Goal: Task Accomplishment & Management: Manage account settings

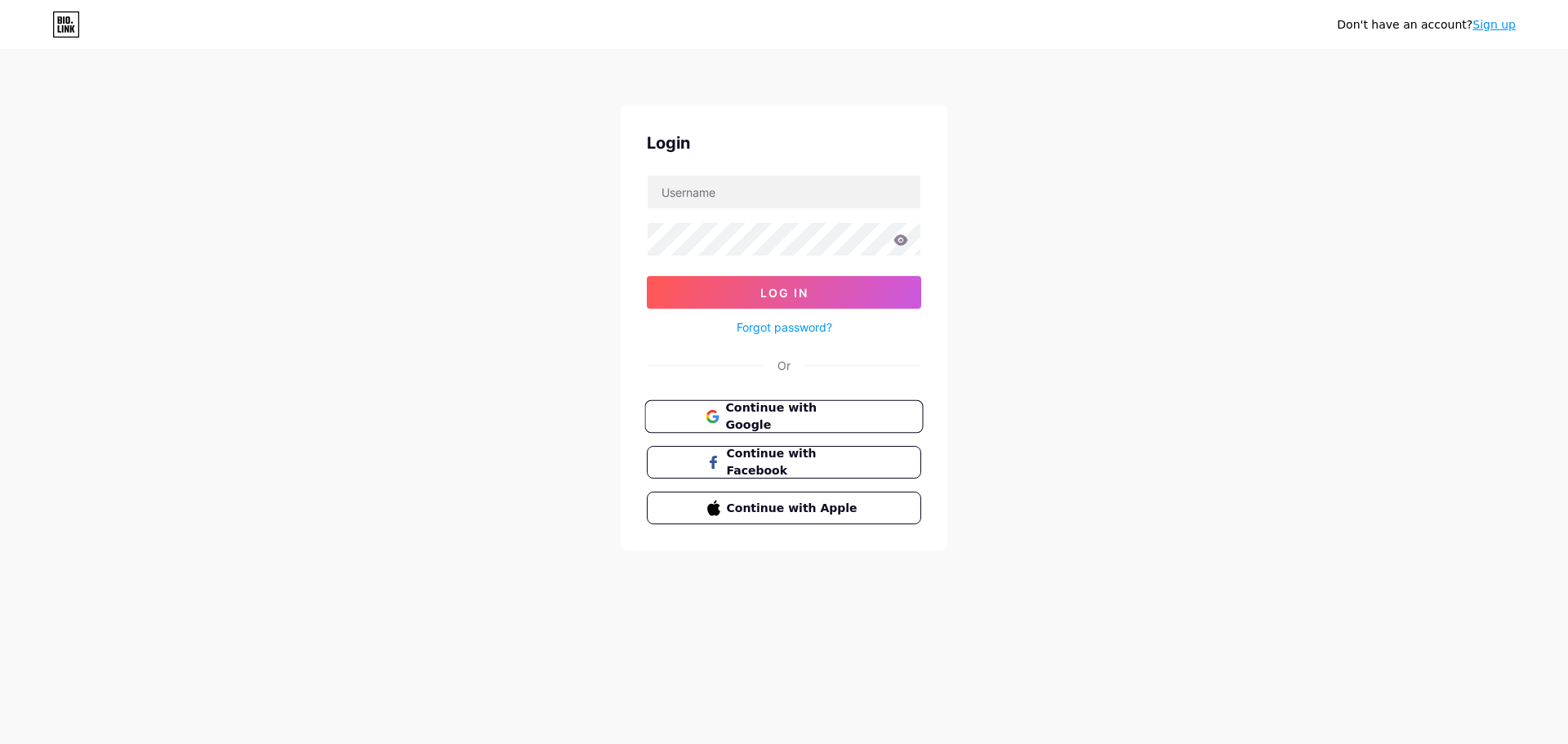
click at [797, 422] on span "Continue with Google" at bounding box center [793, 417] width 136 height 35
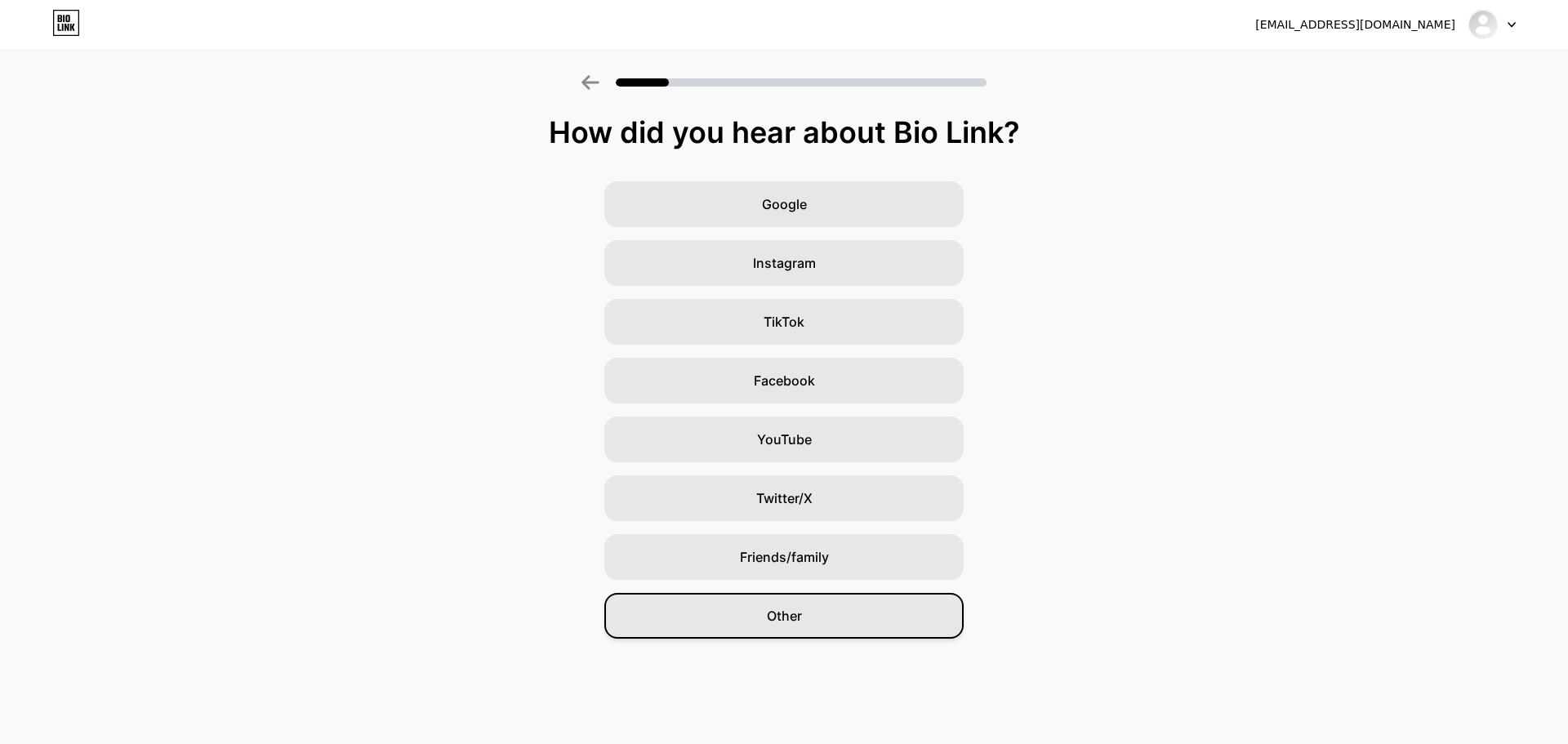
click at [850, 622] on div "Other" at bounding box center [783, 616] width 359 height 45
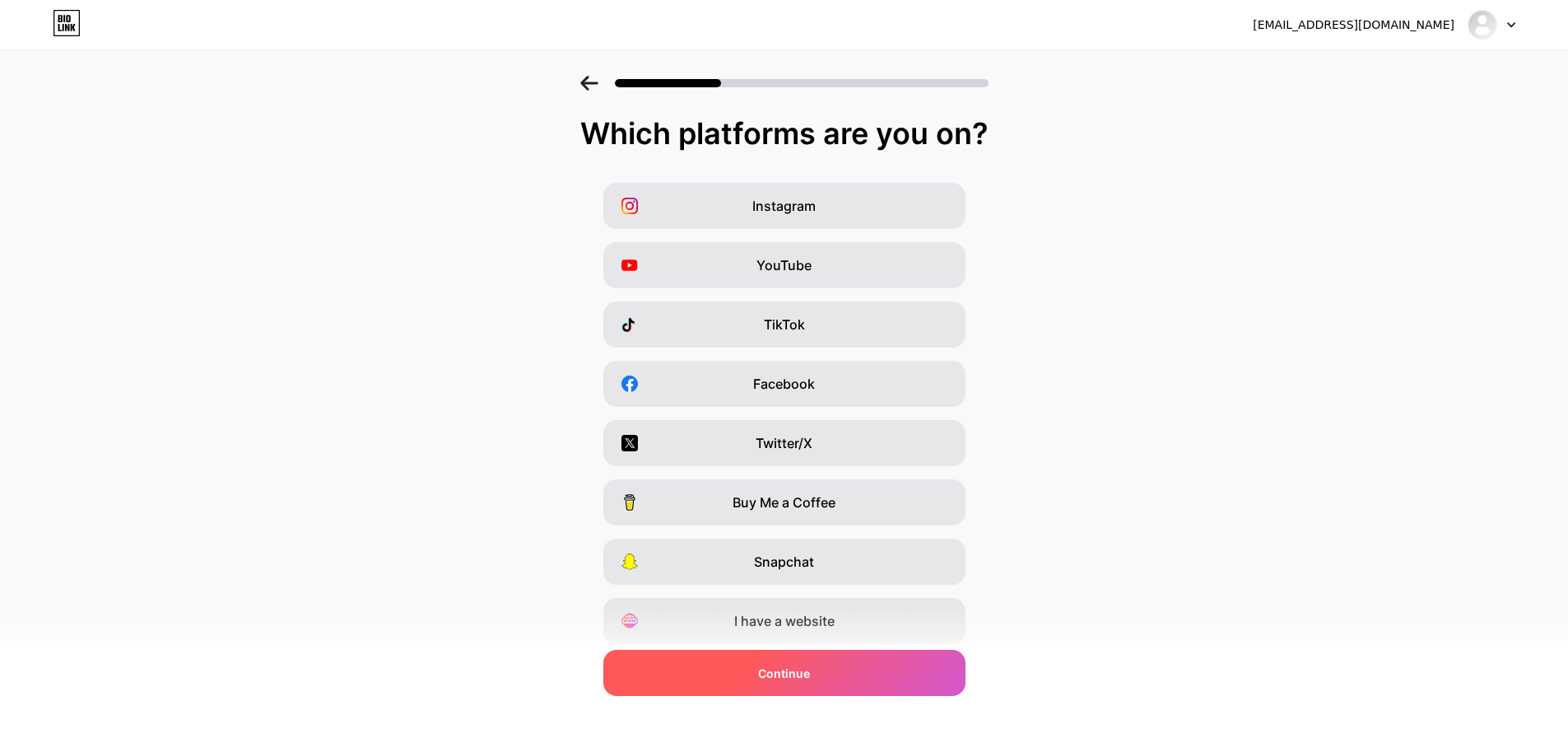
click at [841, 680] on div "Continue" at bounding box center [784, 673] width 362 height 46
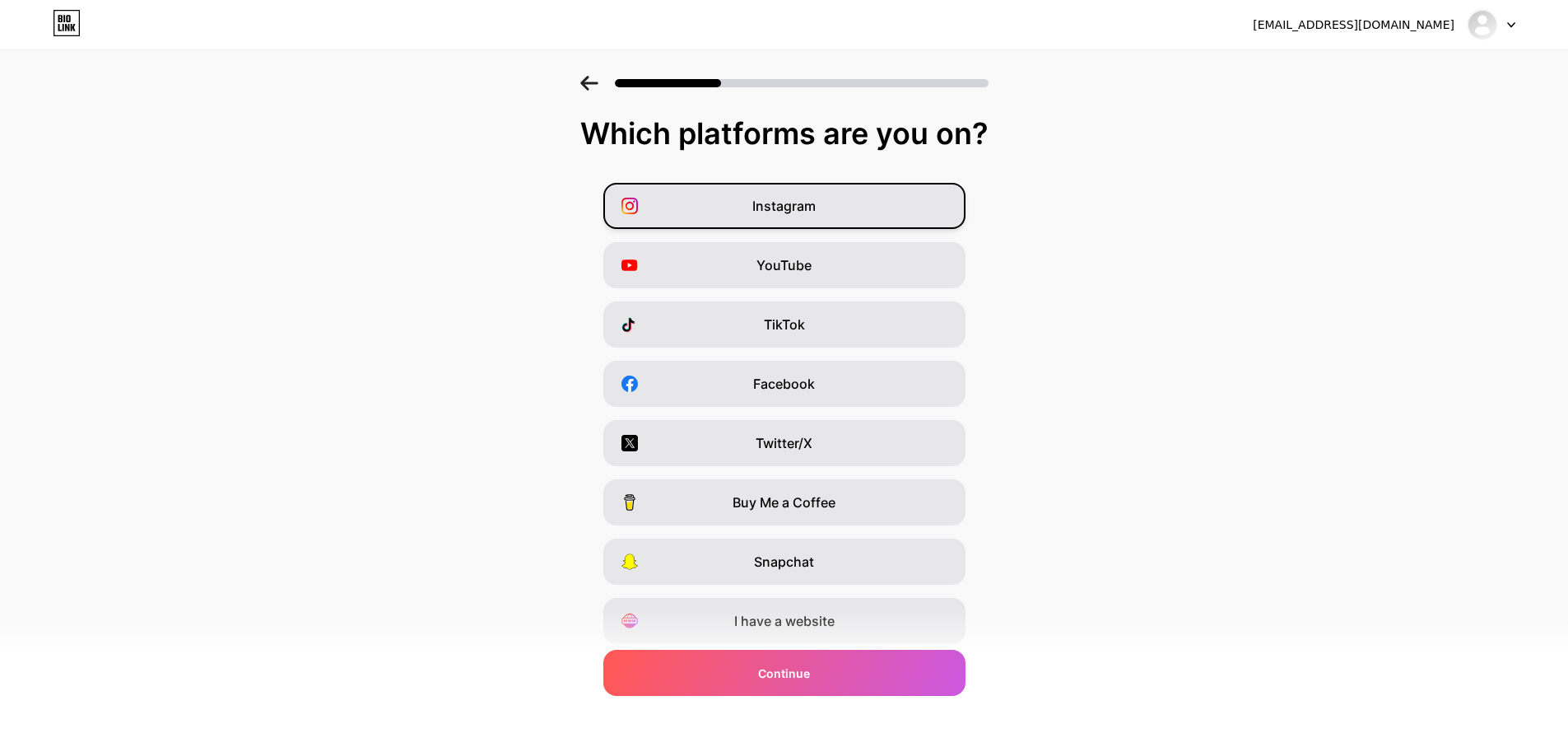
click at [825, 217] on div "Instagram" at bounding box center [784, 206] width 362 height 46
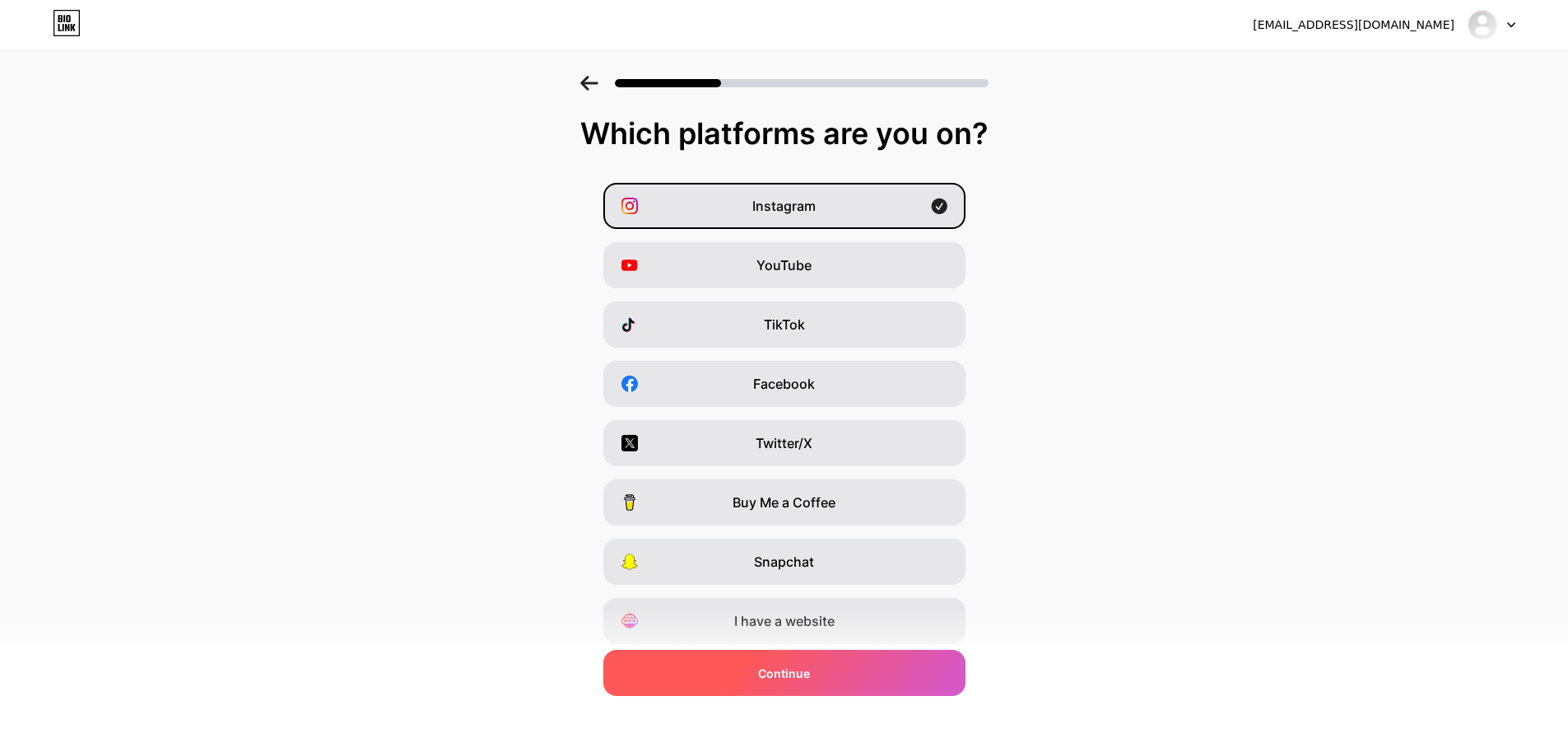
click at [894, 676] on div "Continue" at bounding box center [784, 673] width 362 height 46
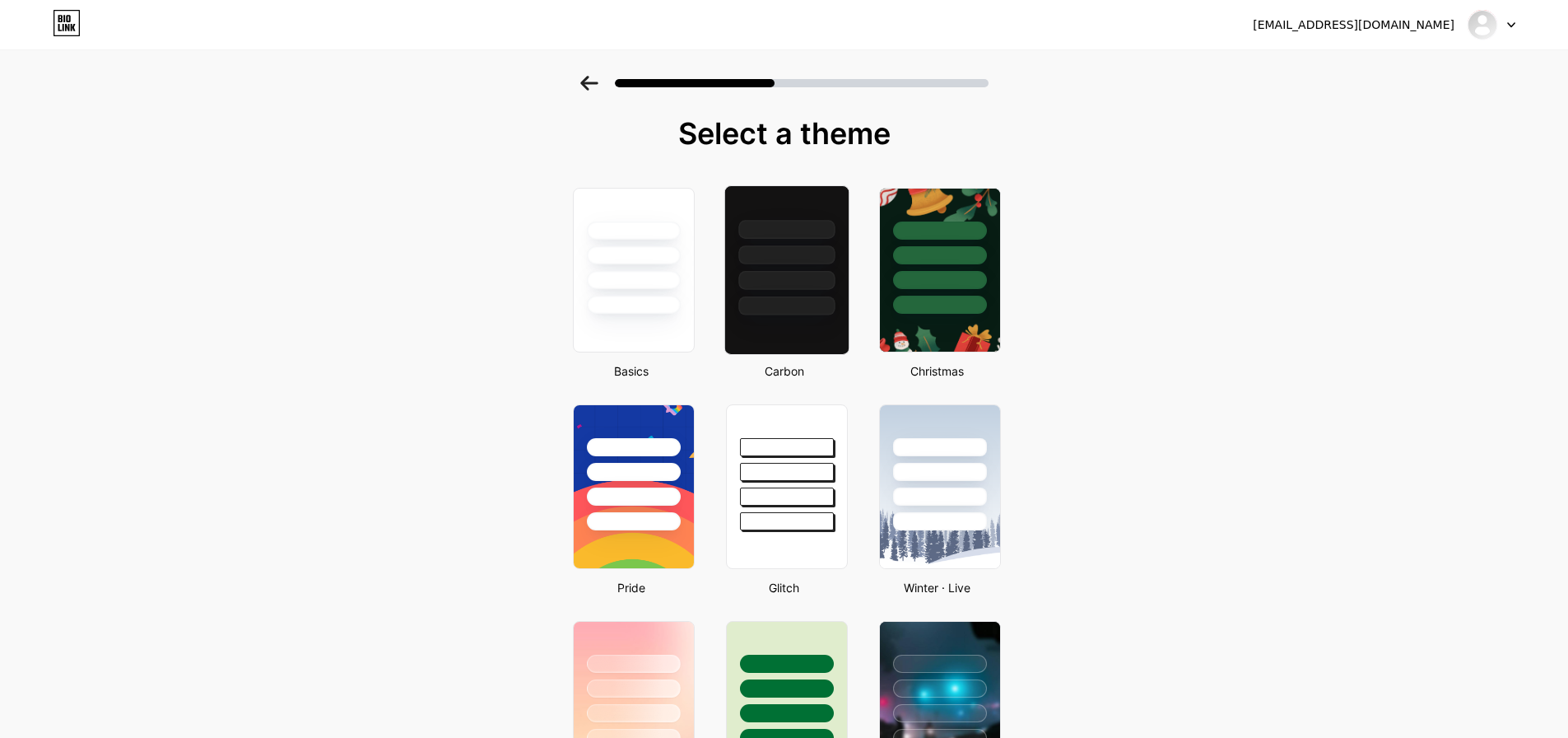
click at [822, 336] on div at bounding box center [786, 270] width 126 height 170
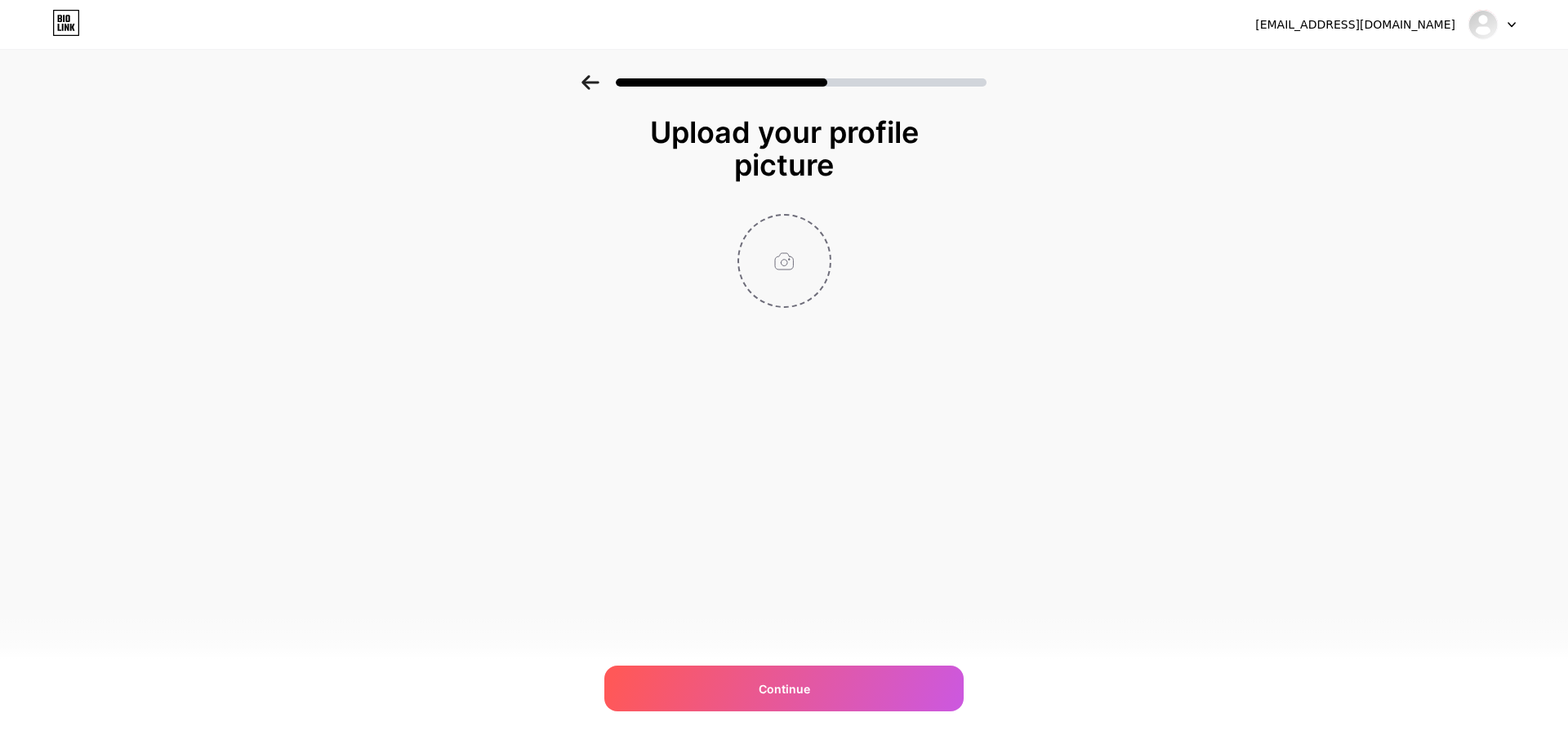
click at [787, 281] on input "file" at bounding box center [785, 261] width 91 height 91
type input "C:\fakepath\LOGO ULTRAS FTI.jpg"
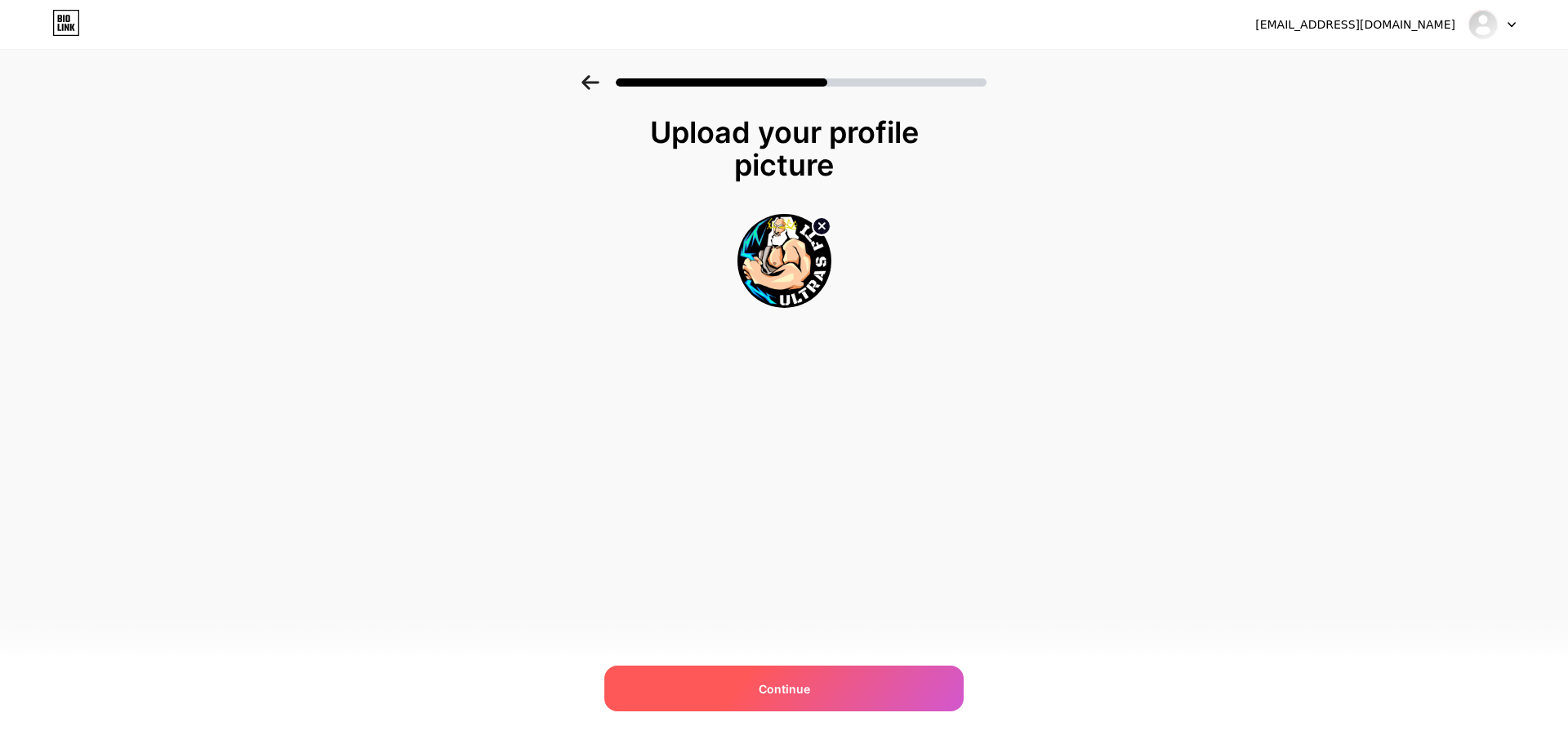
click at [893, 684] on div "Continue" at bounding box center [783, 688] width 359 height 45
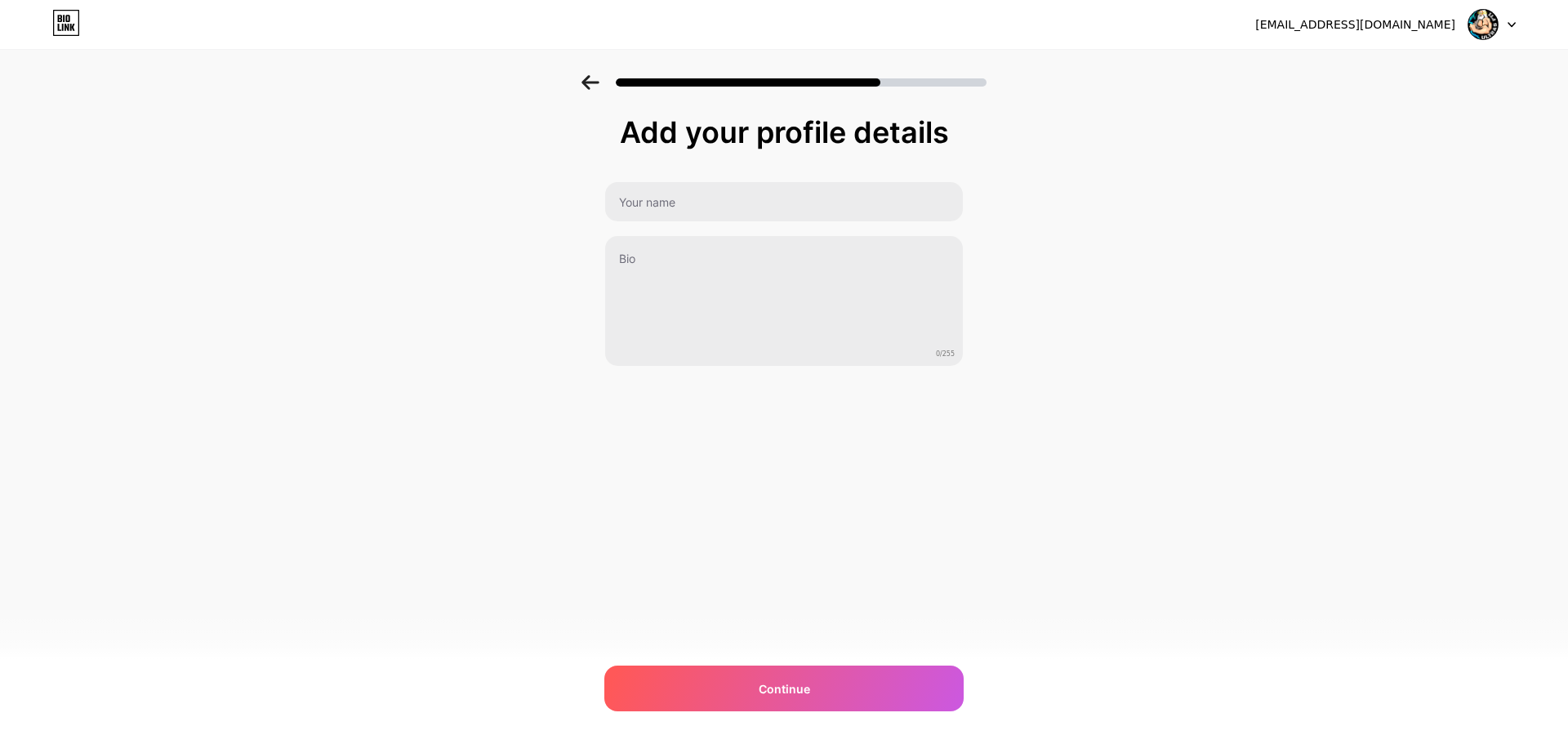
click at [730, 224] on div "0/255" at bounding box center [783, 274] width 359 height 185
click at [729, 210] on input "text" at bounding box center [783, 201] width 358 height 40
type input "ULTRAS FTI"
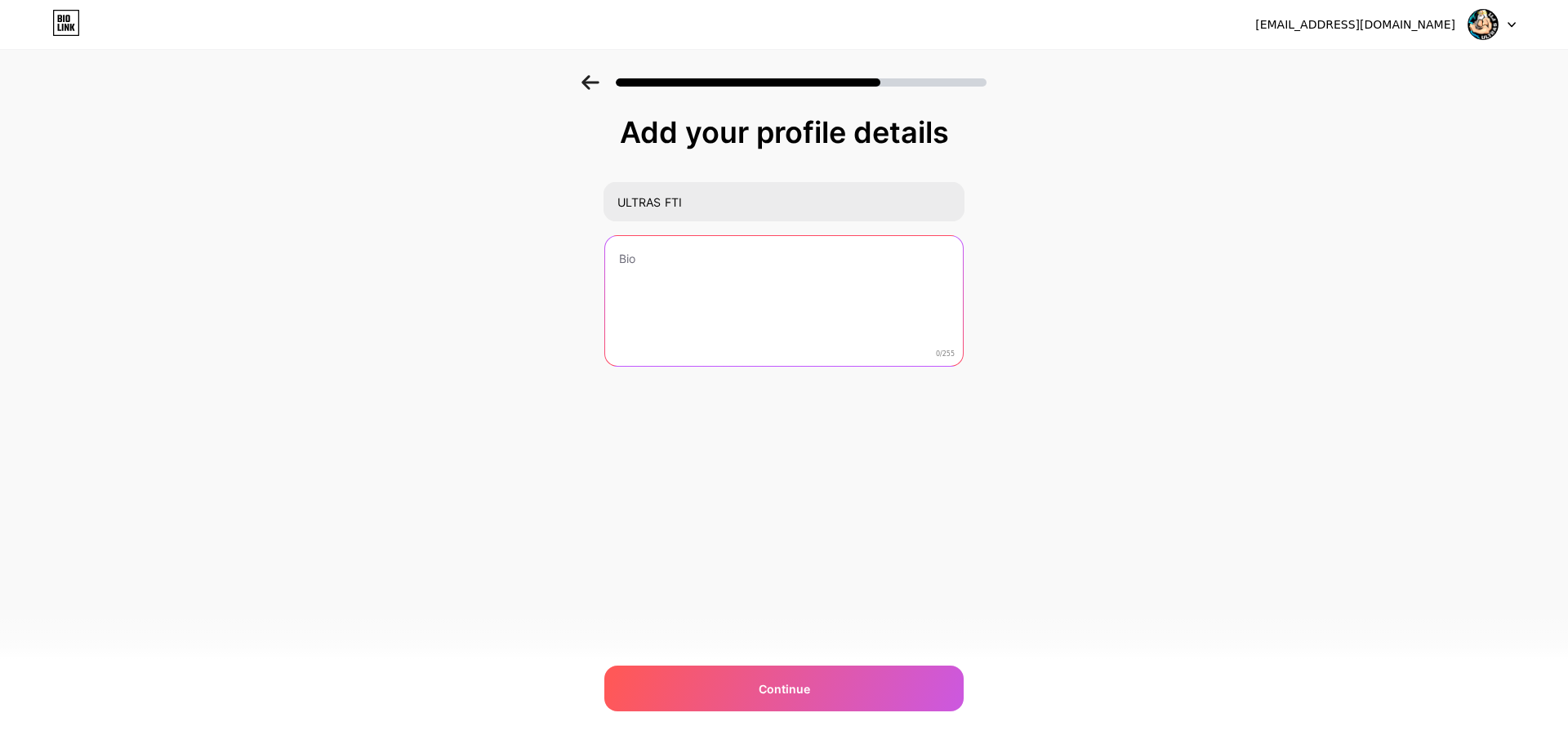
click at [803, 287] on textarea at bounding box center [783, 302] width 358 height 131
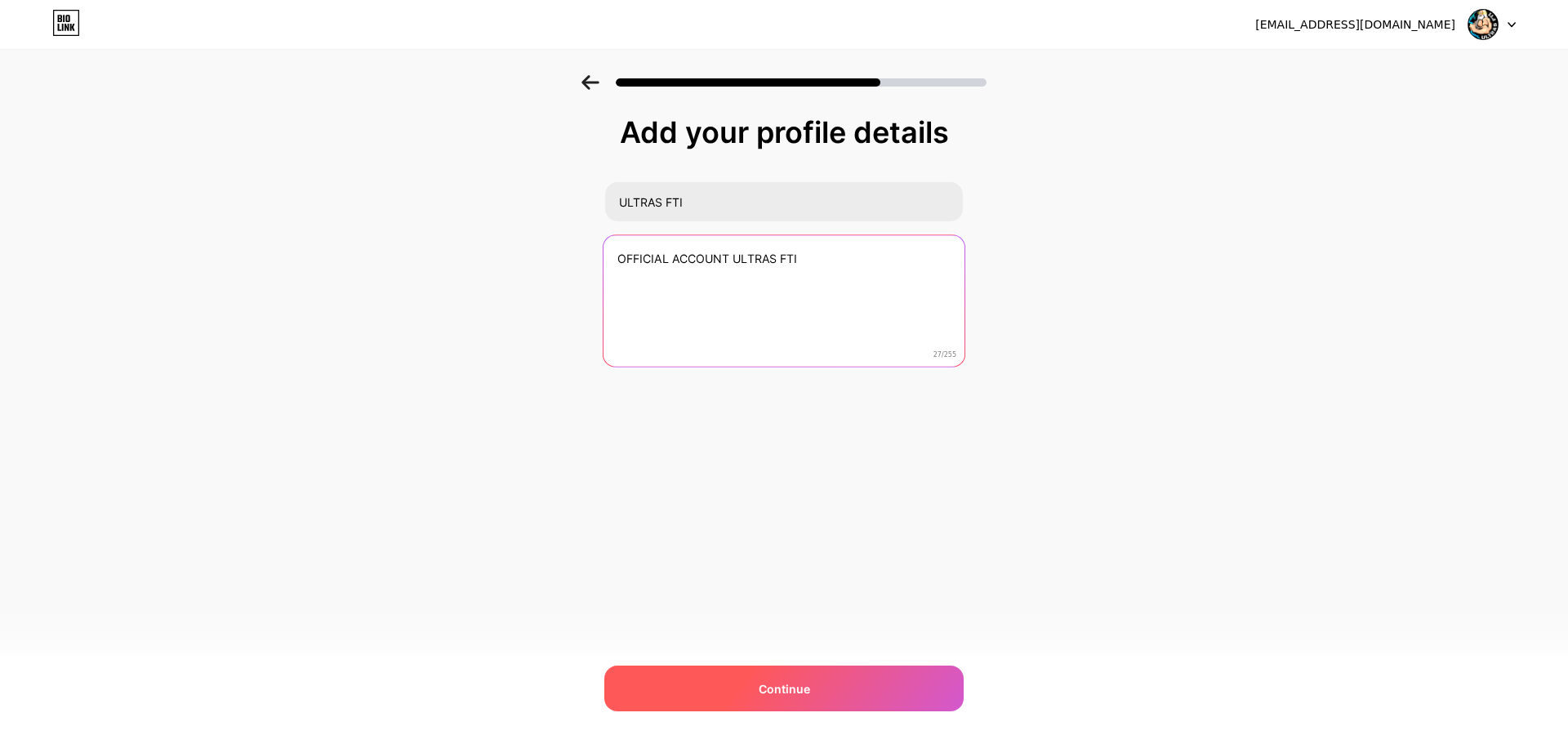
type textarea "OFFICIAL ACCOUNT ULTRAS FTI"
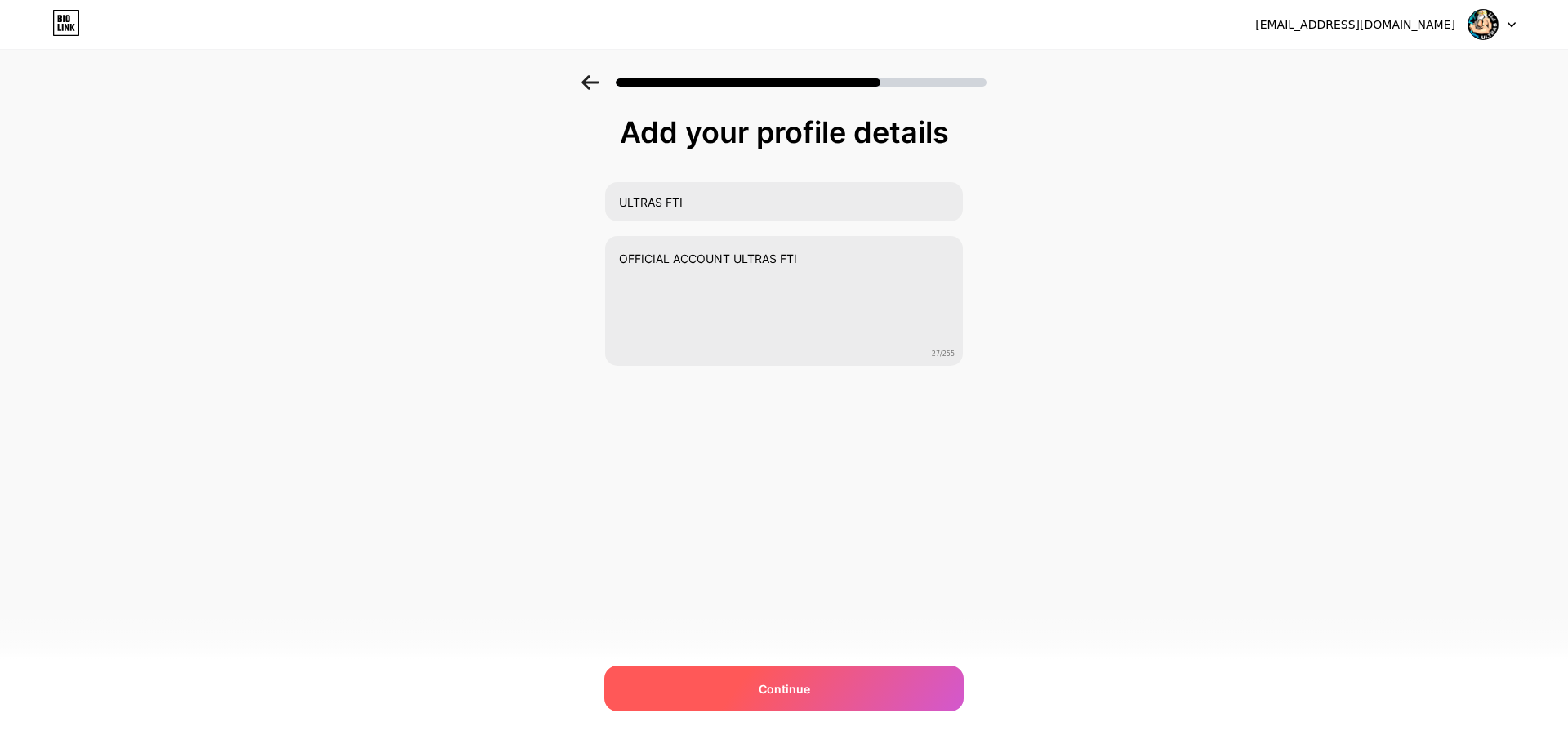
click at [769, 679] on div "Continue" at bounding box center [783, 688] width 359 height 45
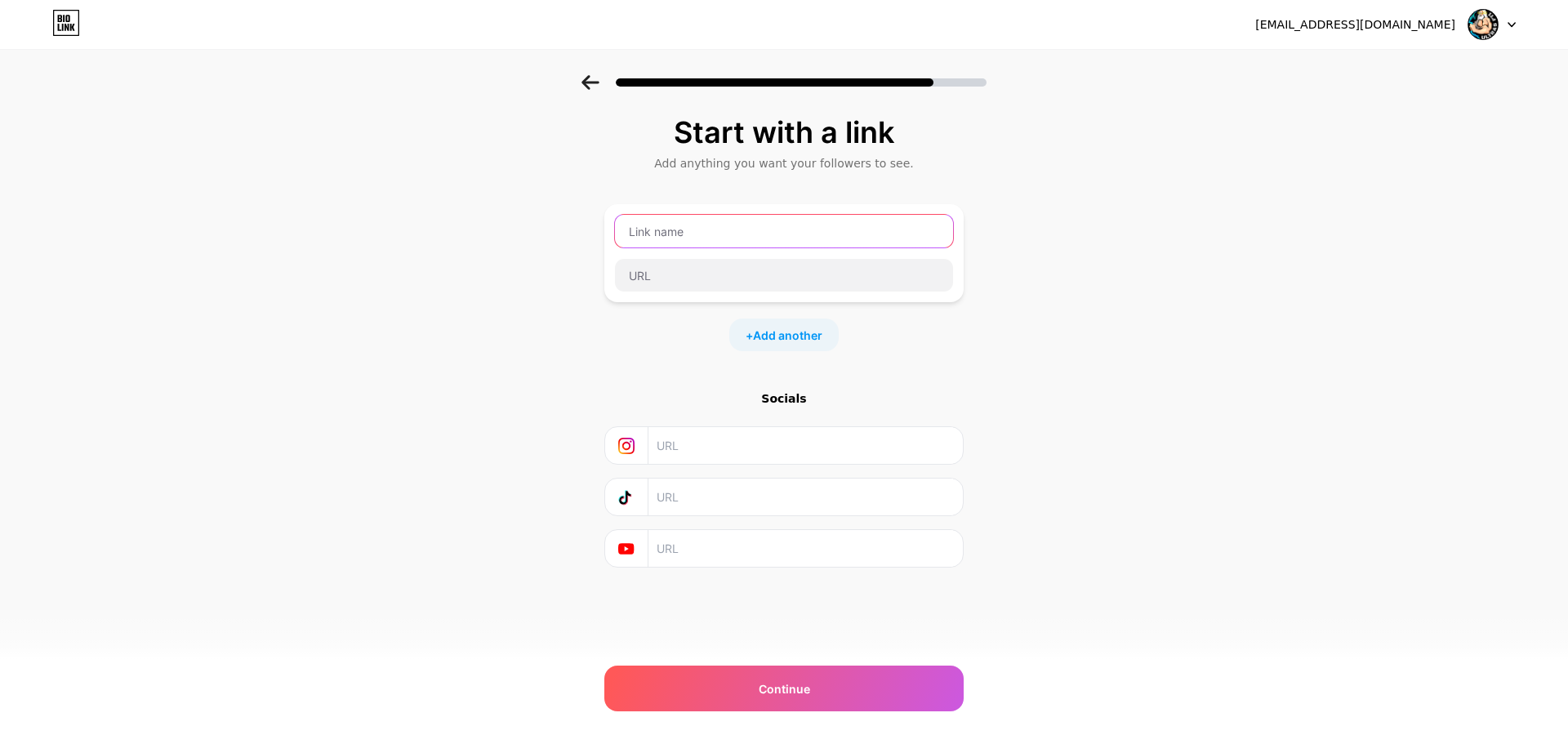
click at [721, 231] on input "text" at bounding box center [784, 231] width 338 height 33
type input "ultrasfti2003"
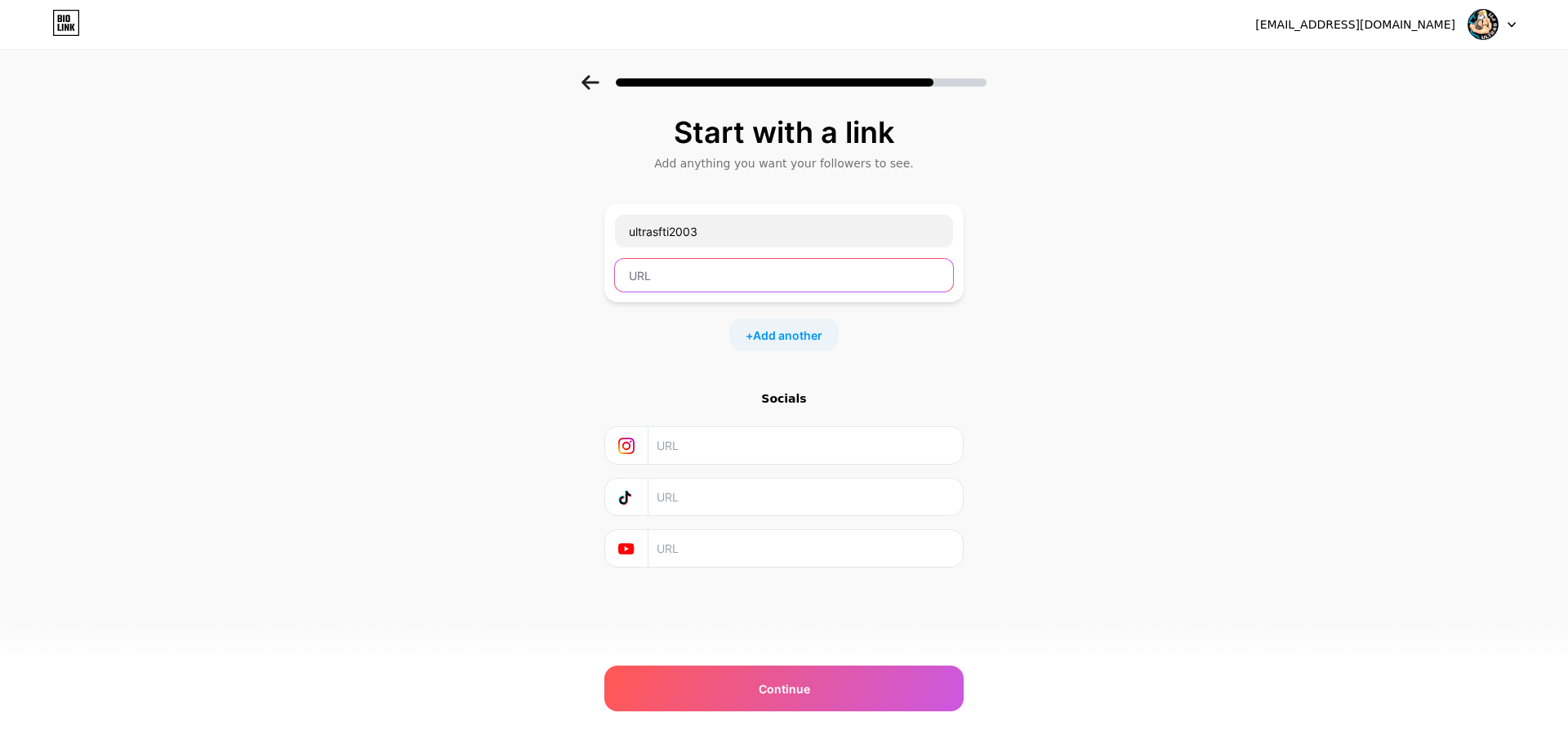
click at [686, 276] on input "text" at bounding box center [784, 275] width 338 height 33
paste input "https://chat.whatsapp.com/FGBMsBFGFR54szzBUuRjB6?mode=ems_share_t&fbclid=PAZXh0…"
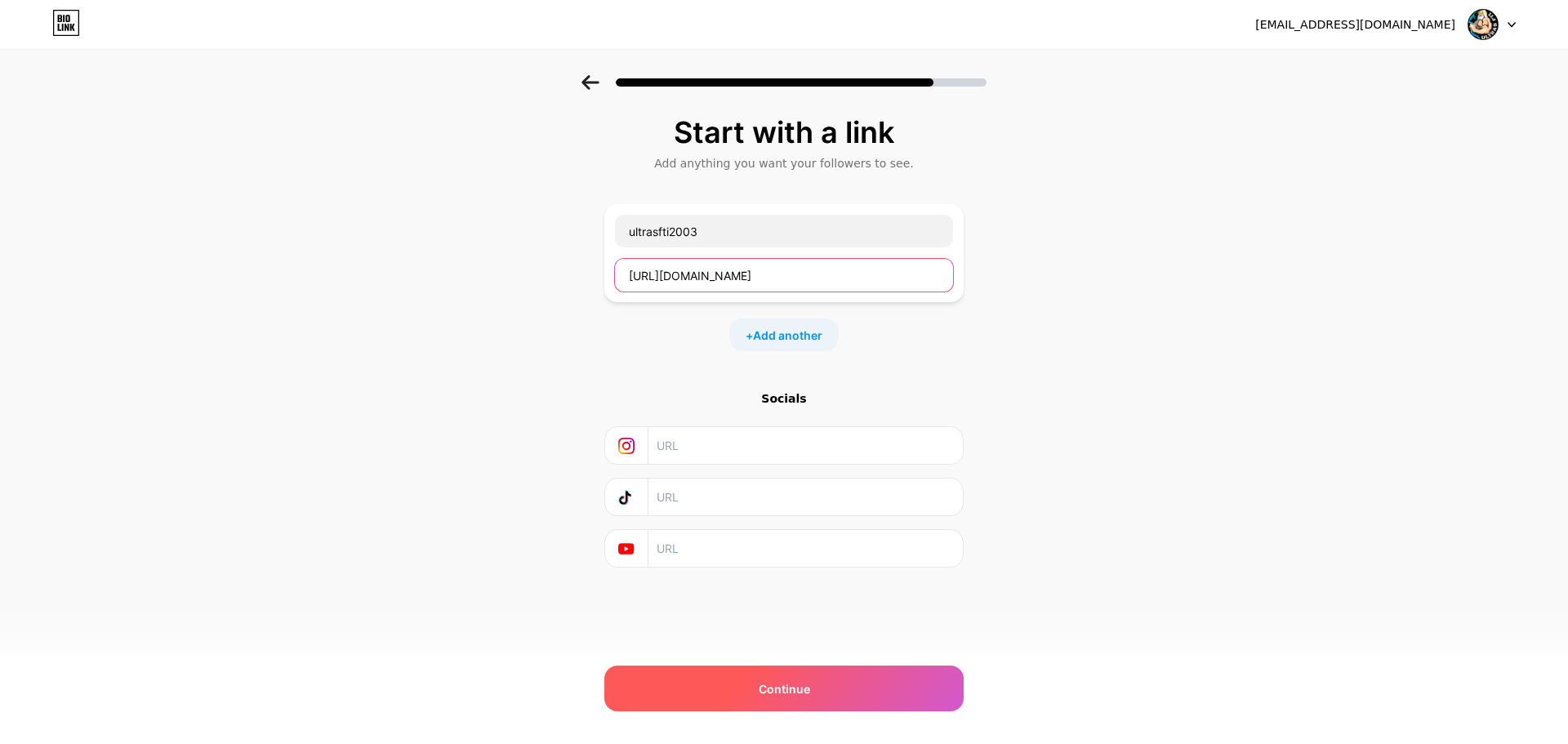
type input "https://chat.whatsapp.com/FGBMsBFGFR54szzBUuRjB6?mode=ems_share_t&fbclid=PAZXh0…"
click at [871, 687] on div "Continue" at bounding box center [783, 688] width 359 height 45
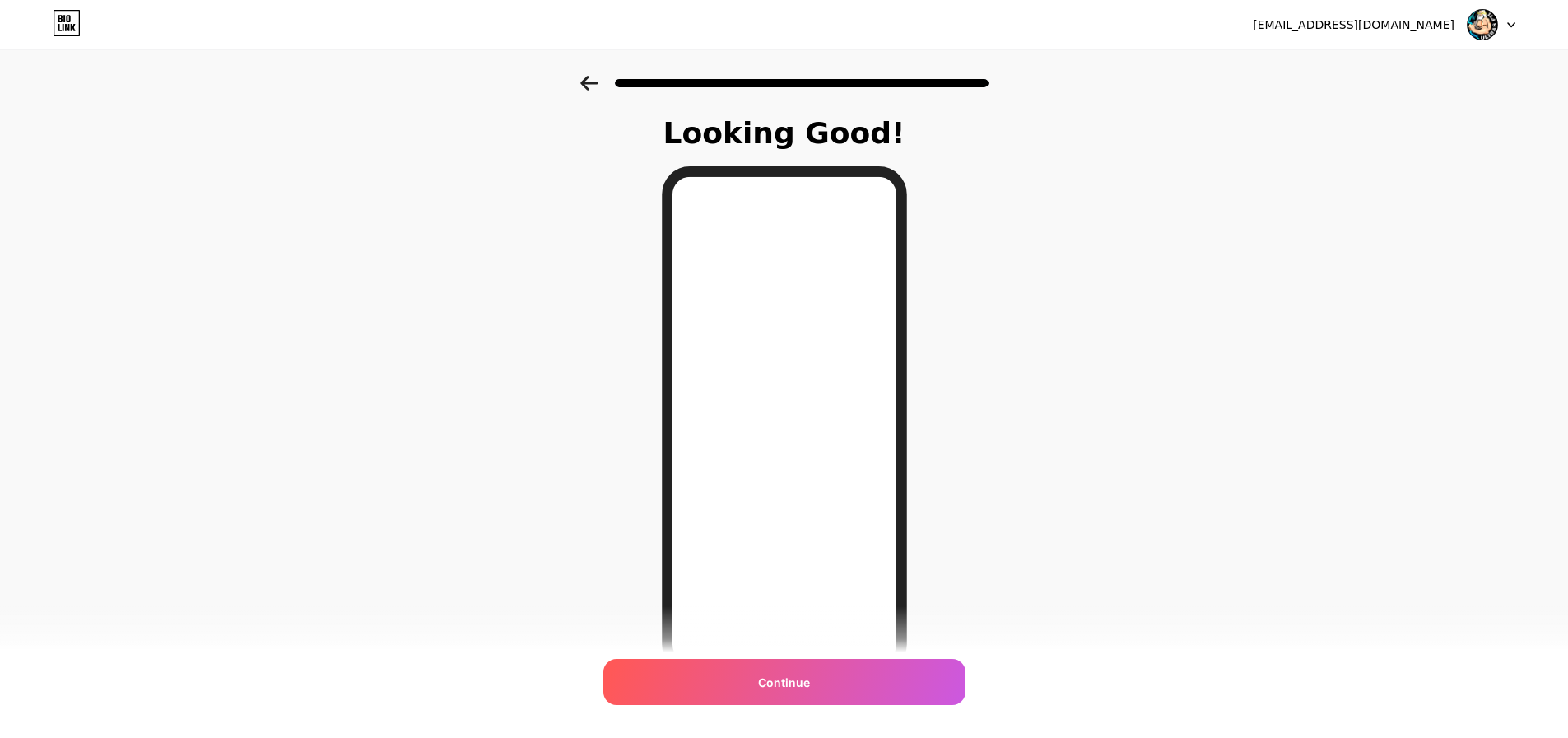
click at [599, 81] on icon at bounding box center [589, 82] width 18 height 14
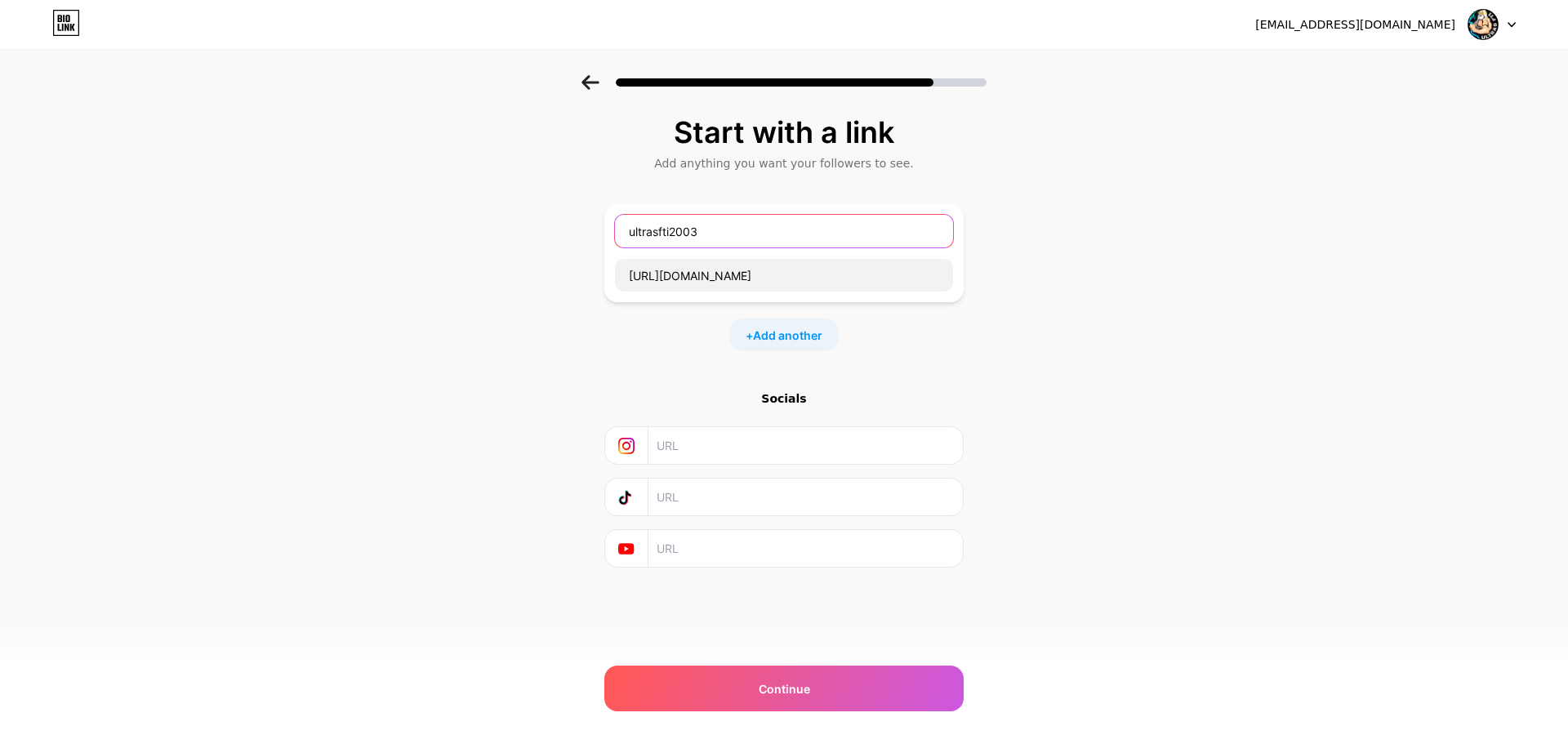
drag, startPoint x: 716, startPoint y: 226, endPoint x: 574, endPoint y: 225, distance: 142.0
click at [574, 225] on div "Start with a link Add anything you want your followers to see. ultrasfti2003 ht…" at bounding box center [784, 362] width 1568 height 574
type input "WhatsApp Group"
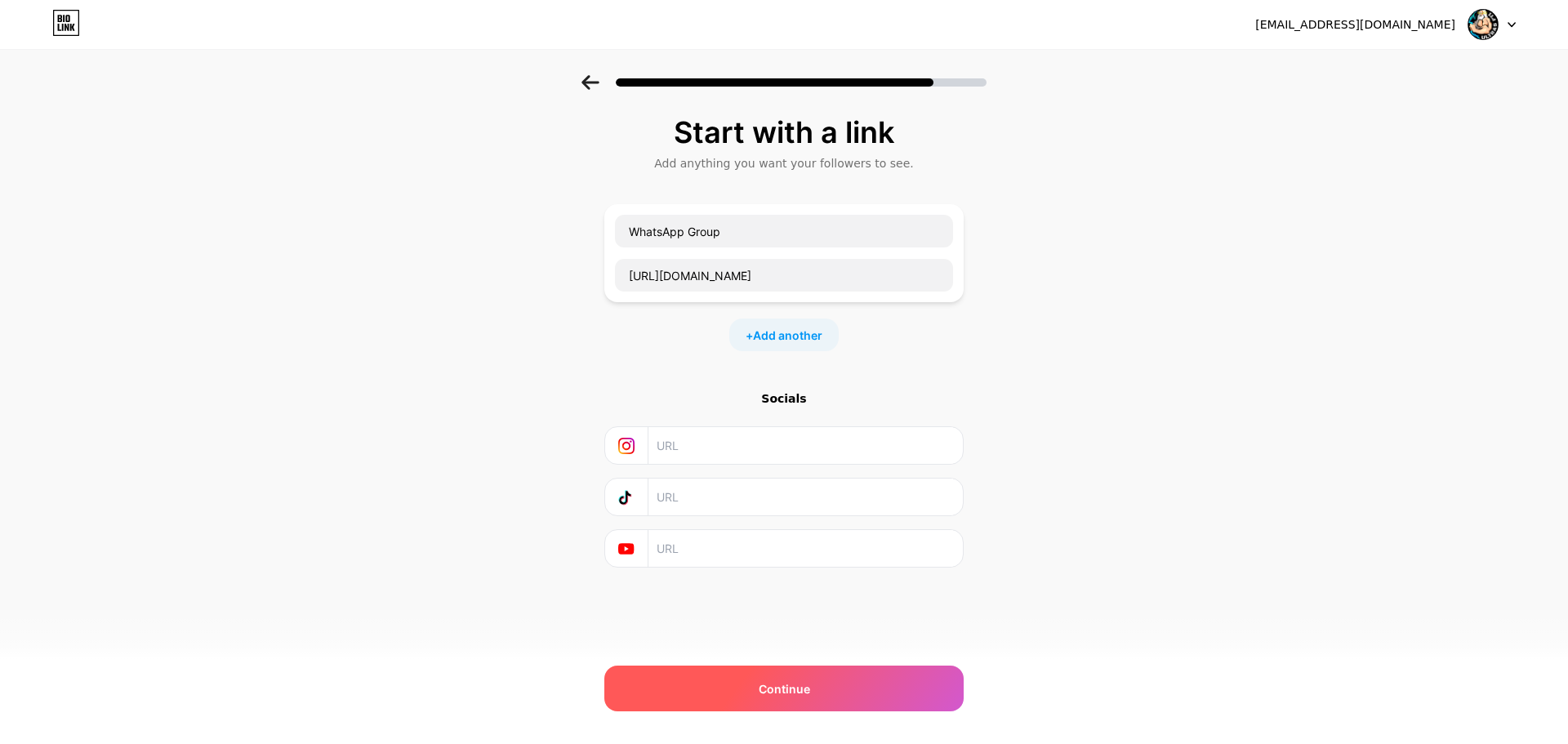
click at [879, 690] on div "Continue" at bounding box center [783, 688] width 359 height 45
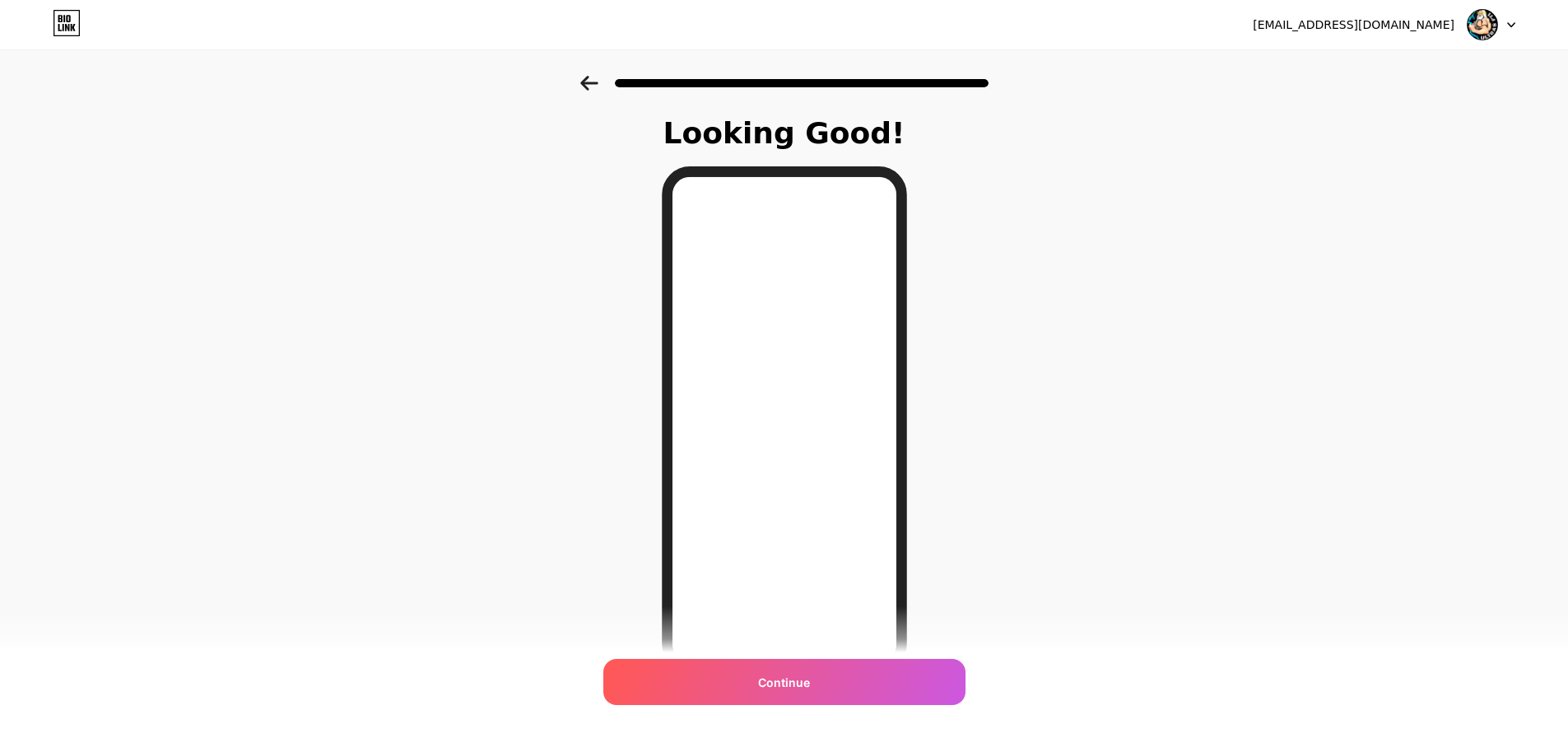
click at [593, 89] on icon at bounding box center [589, 82] width 17 height 14
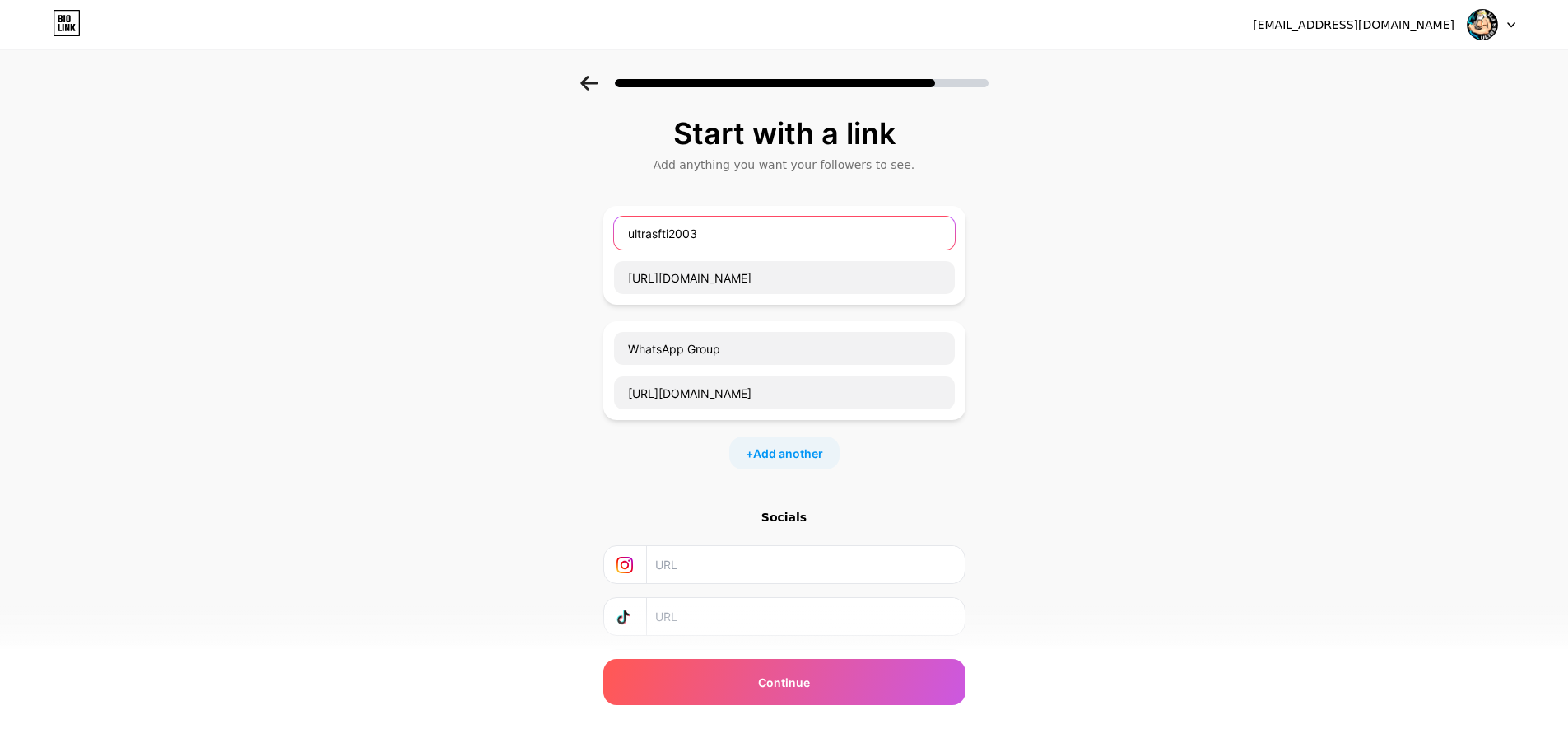
drag, startPoint x: 732, startPoint y: 228, endPoint x: 513, endPoint y: 227, distance: 219.0
click at [513, 227] on div "Start with a link Add anything you want your followers to see. ultrasfti2003 ht…" at bounding box center [784, 422] width 1568 height 694
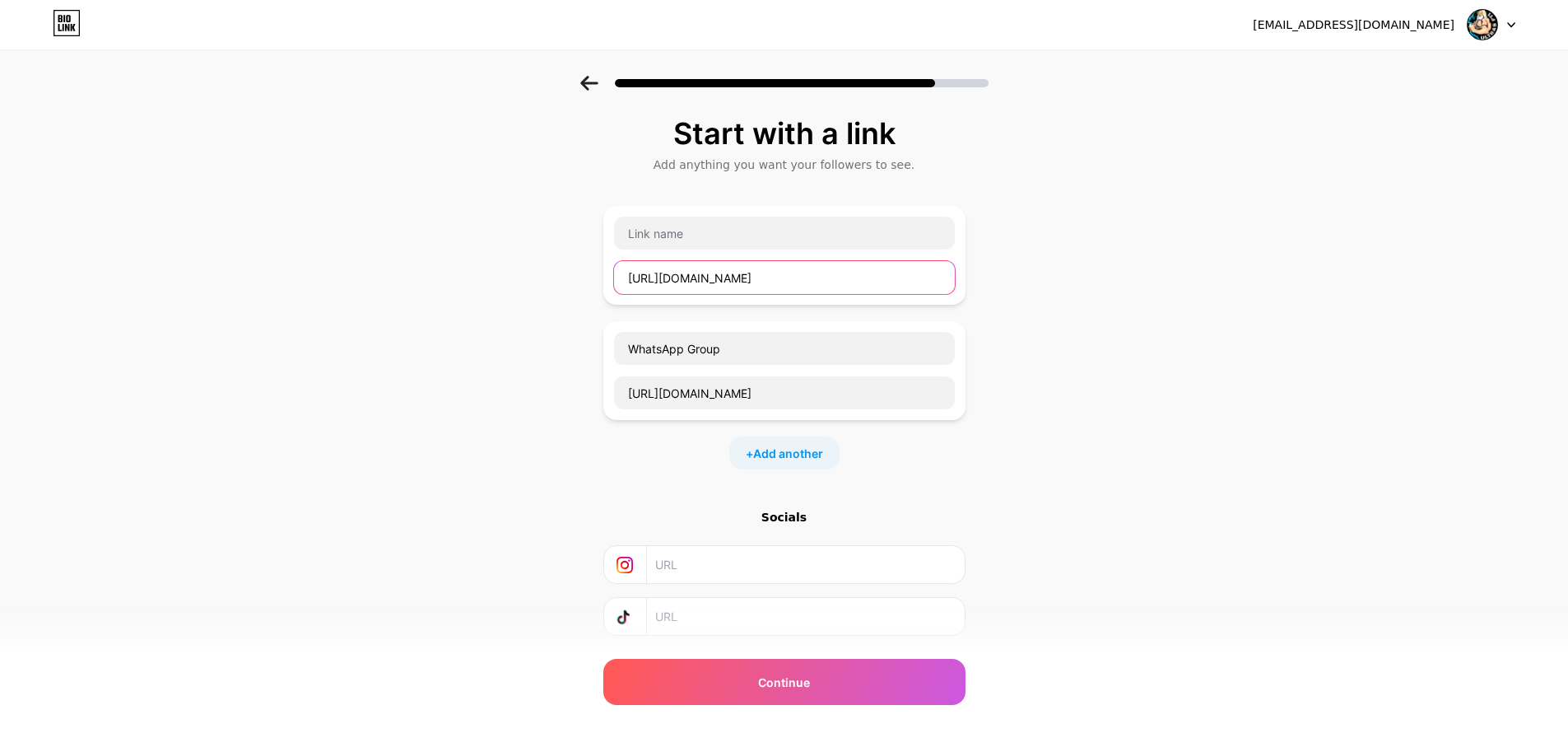
click at [781, 282] on input "https://chat.whatsapp.com/FGBMsBFGFR54szzBUuRjB6?mode=ems_share_t&fbclid=PAZXh0…" at bounding box center [784, 277] width 341 height 33
type input "https://chat.whatsapp.co/FGBMsBFGFR54szzBUuRjB6?mode=ems_share_t&fbclid=PAZXh0b…"
click at [781, 282] on input "https://chat.whatsapp.co/FGBMsBFGFR54szzBUuRjB6?mode=ems_share_t&fbclid=PAZXh0b…" at bounding box center [784, 277] width 341 height 33
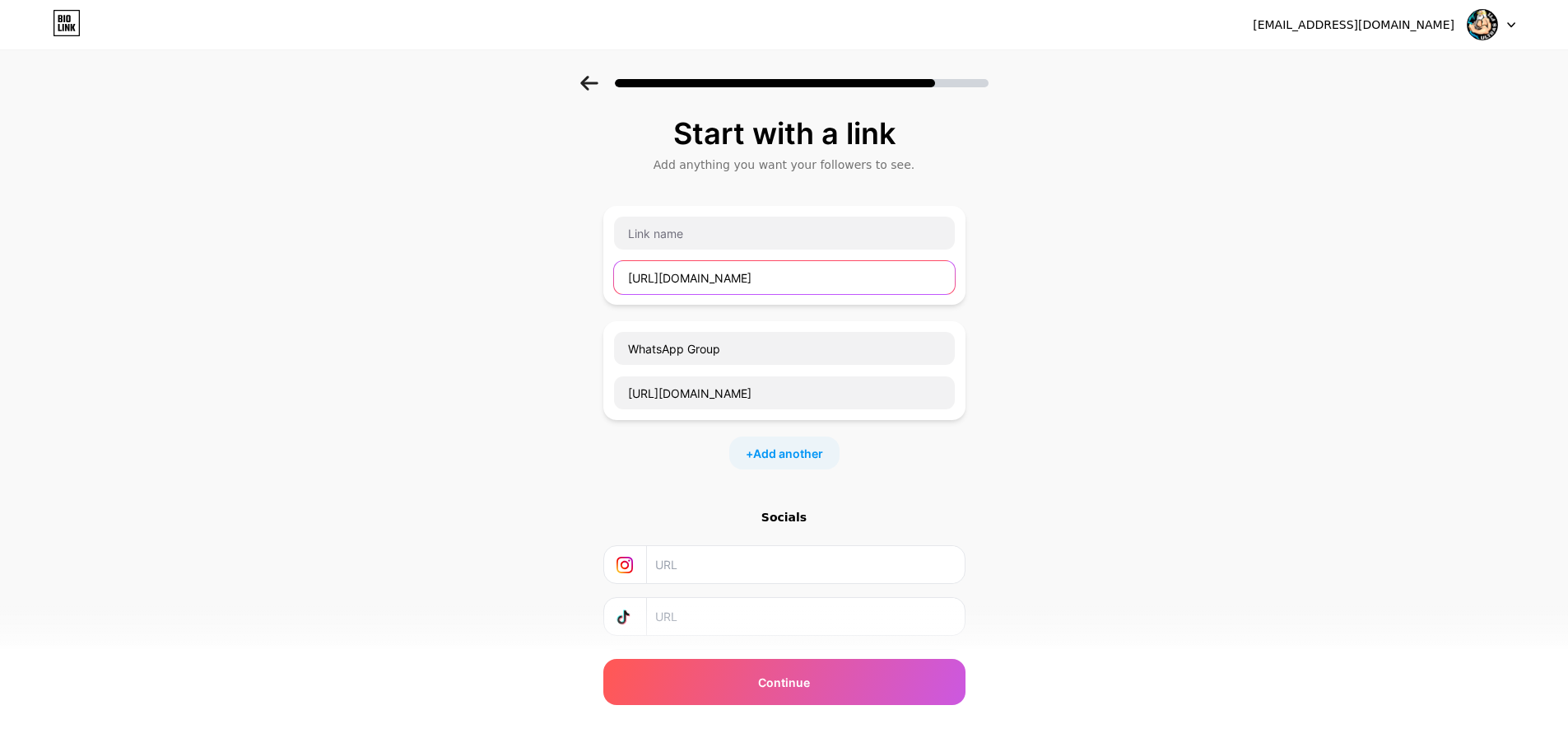
click at [781, 282] on input "https://chat.whatsapp.co/FGBMsBFGFR54szzBUuRjB6?mode=ems_share_t&fbclid=PAZXh0b…" at bounding box center [784, 277] width 341 height 33
click at [1117, 321] on div "Start with a link Add anything you want your followers to see. WhatsApp Group h…" at bounding box center [784, 422] width 1568 height 694
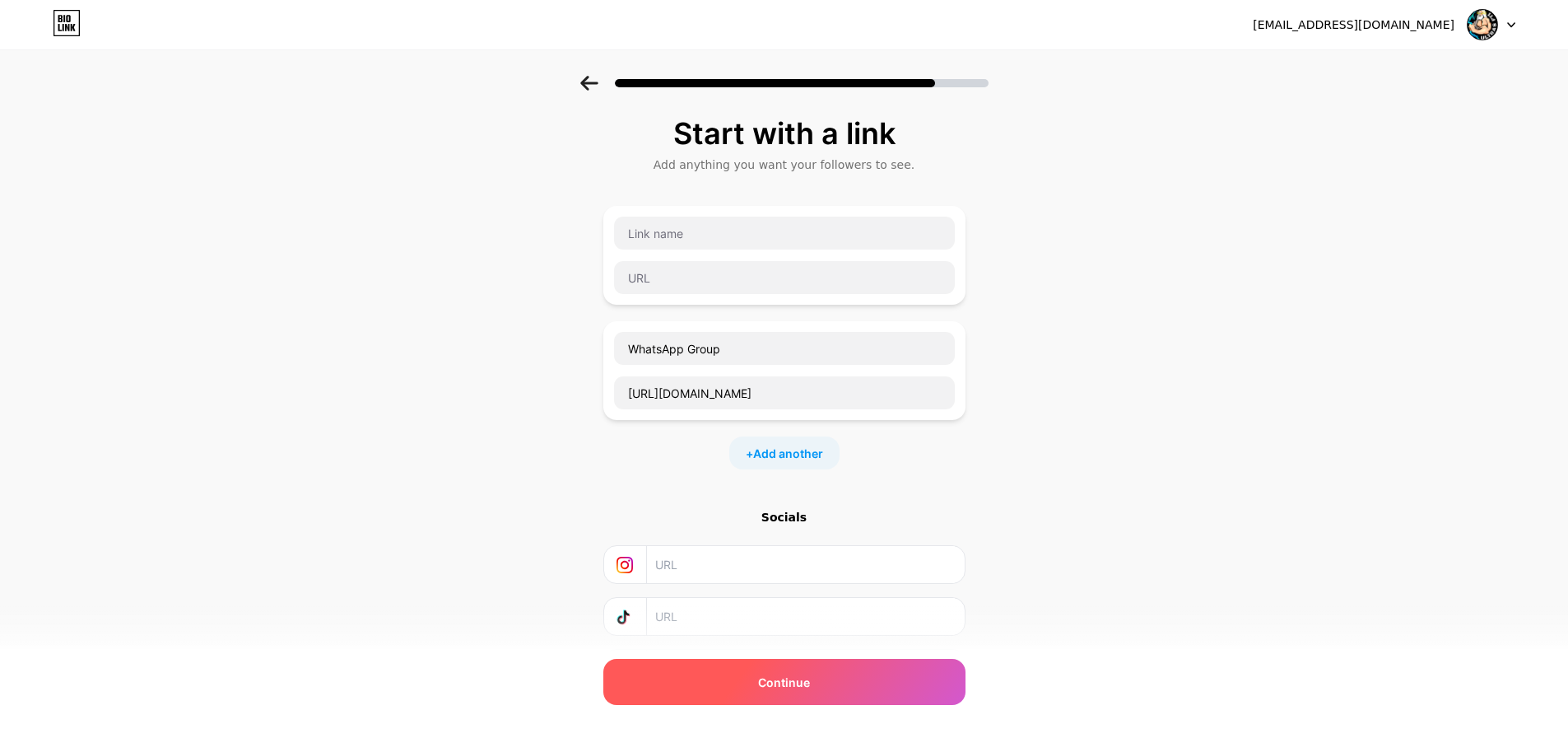
click at [916, 696] on div "Continue" at bounding box center [784, 682] width 362 height 46
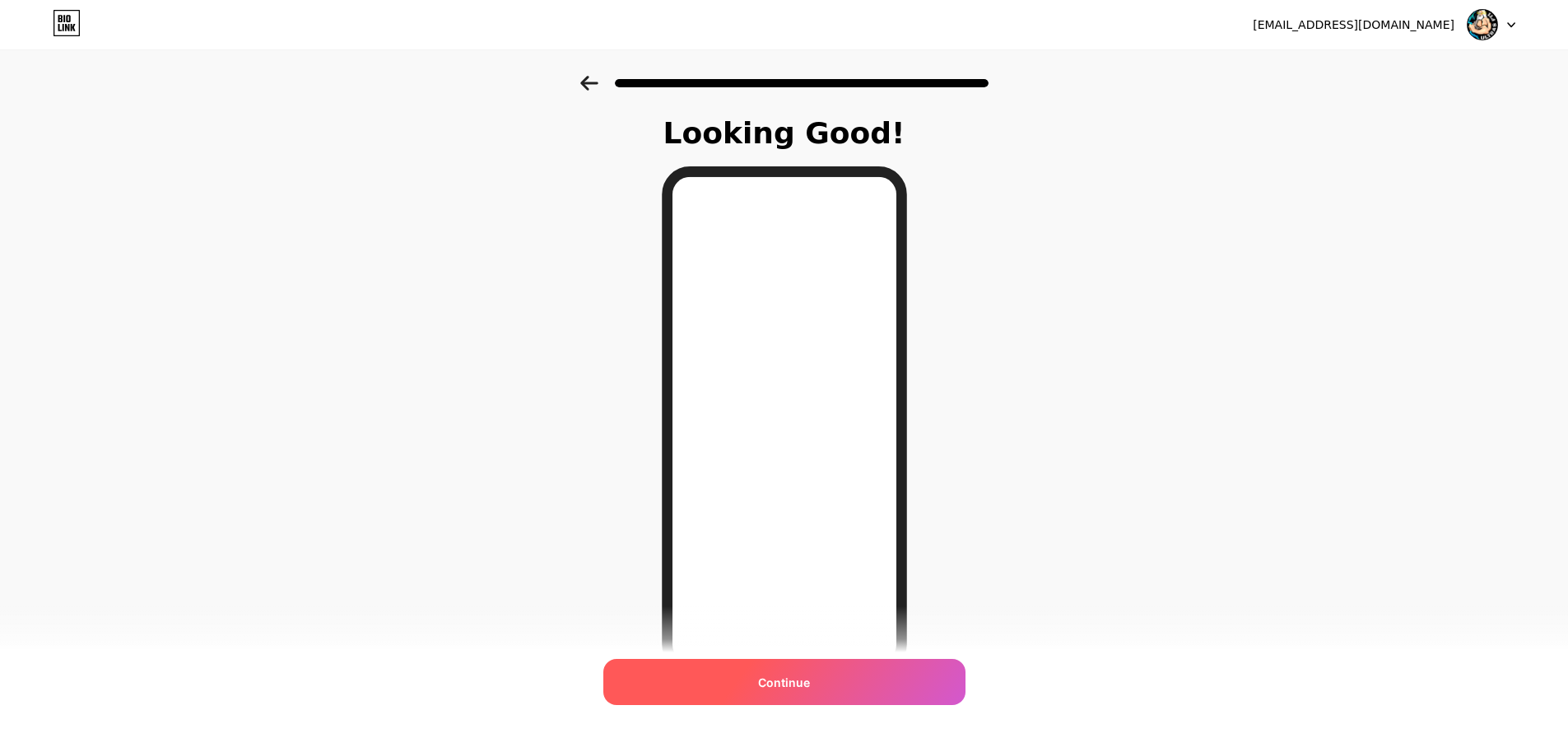
click at [912, 688] on div "Continue" at bounding box center [784, 682] width 362 height 46
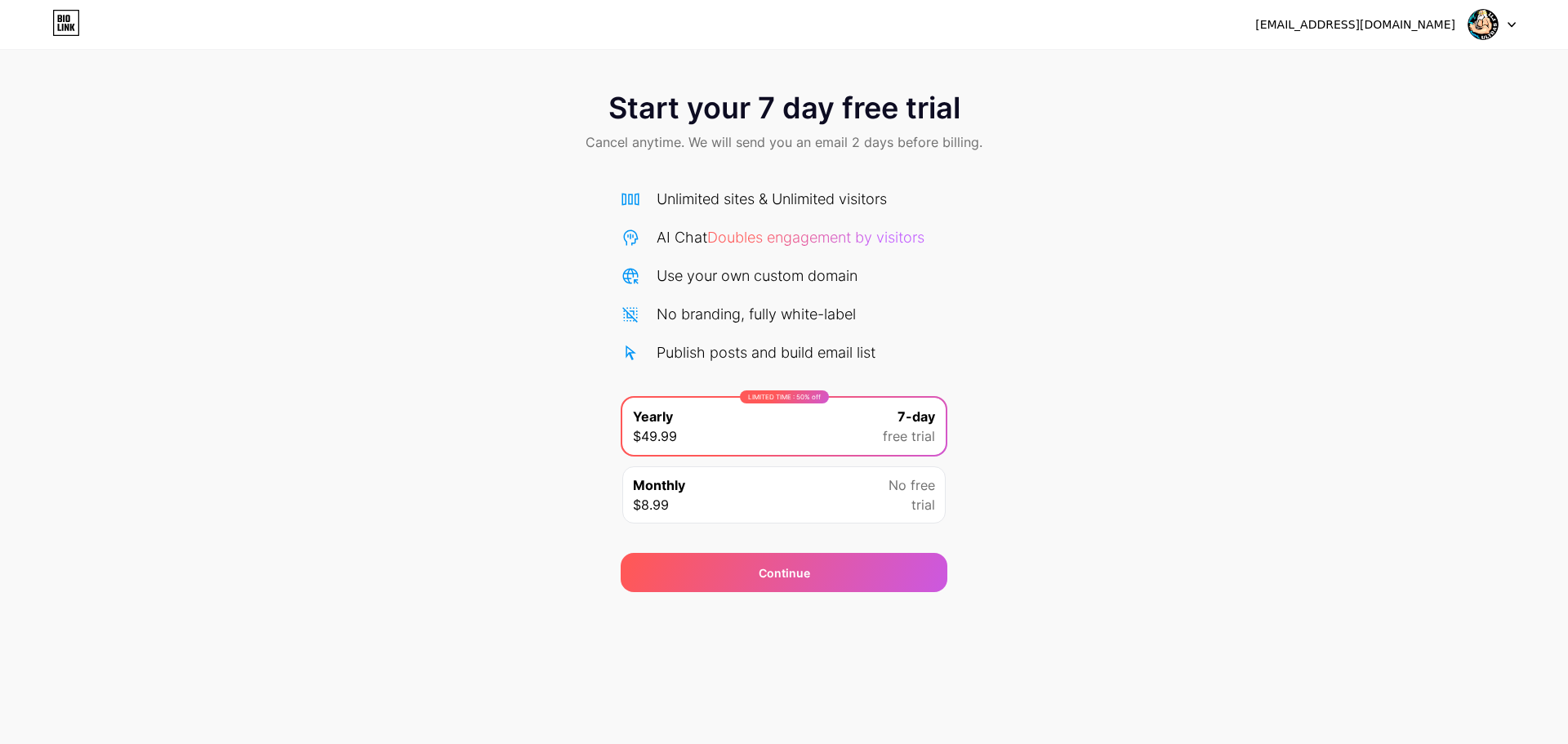
click at [1105, 478] on div "Start your 7 day free trial Cancel anytime. We will send you an email 2 days be…" at bounding box center [784, 333] width 1568 height 518
click at [892, 486] on span "No free" at bounding box center [911, 485] width 46 height 19
click at [861, 438] on div "LIMITED TIME : 50% off Yearly $49.99 7-day free trial" at bounding box center [784, 427] width 323 height 57
click at [870, 577] on div "Continue" at bounding box center [784, 572] width 326 height 40
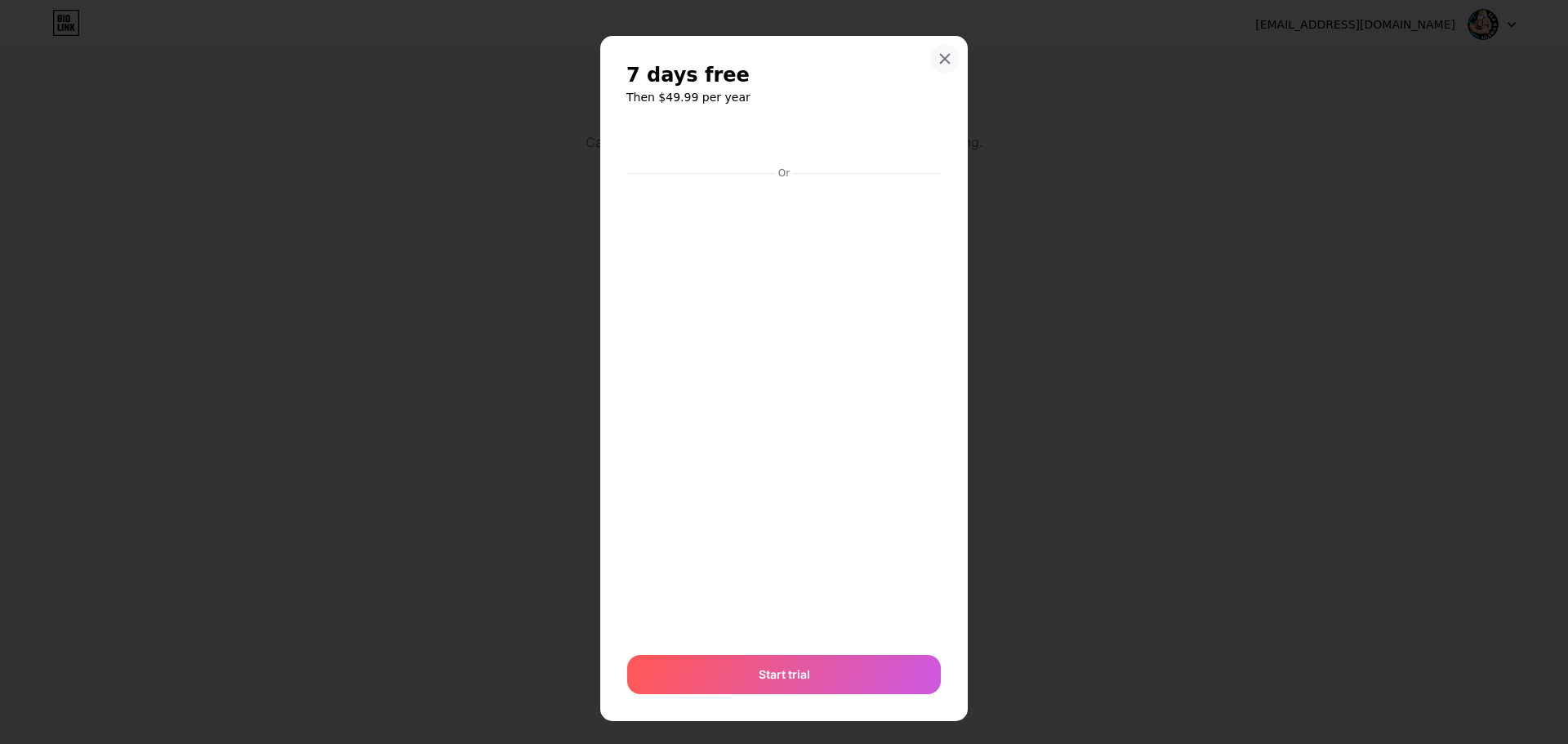
click at [938, 62] on icon at bounding box center [945, 59] width 13 height 13
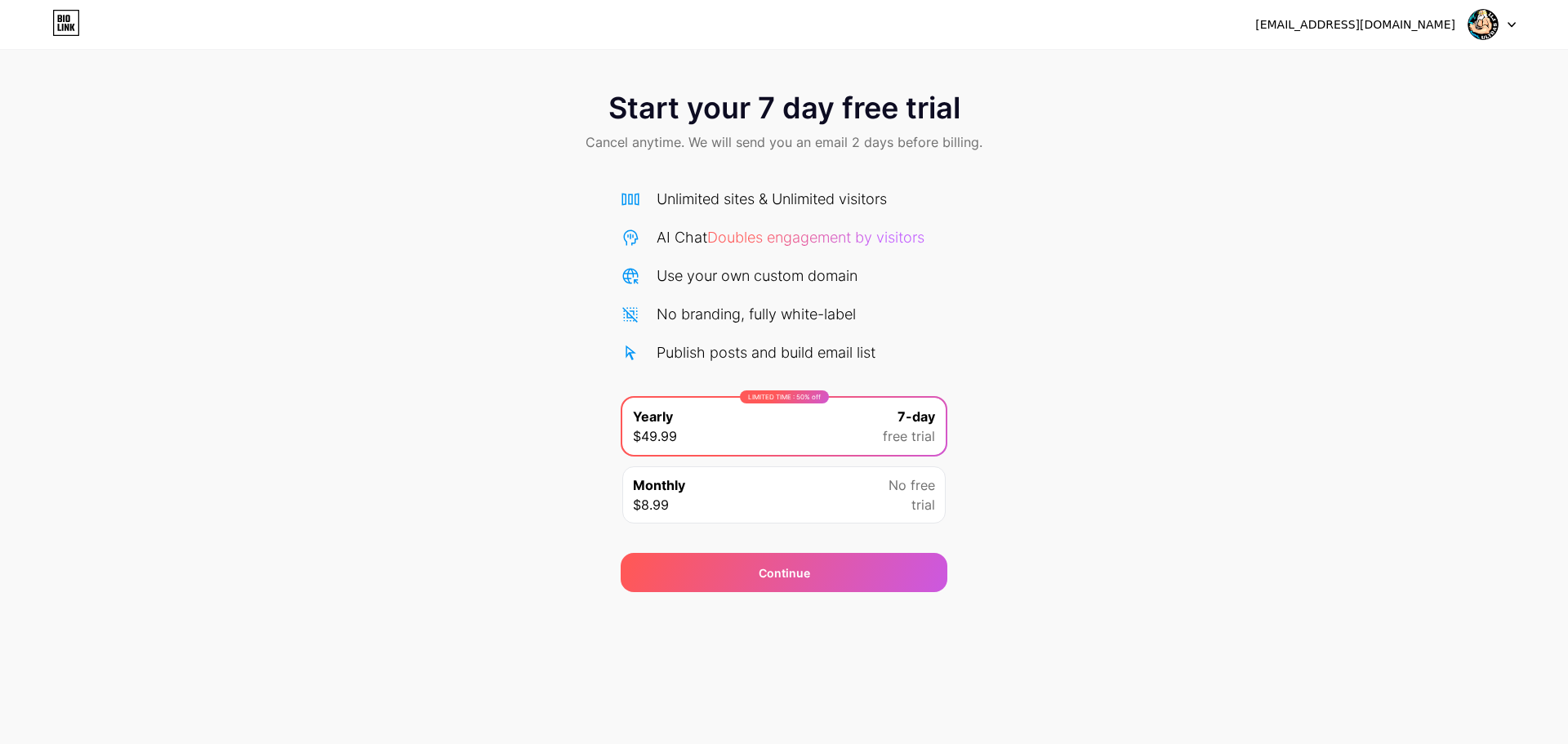
click at [1467, 33] on div "ultrasfti2003@gmail.com" at bounding box center [1385, 24] width 261 height 29
click at [1480, 29] on img at bounding box center [1483, 24] width 31 height 31
click at [1389, 11] on div "ultrasfti2003@gmail.com" at bounding box center [1385, 24] width 261 height 29
click at [1392, 24] on div "ultrasfti2003@gmail.com" at bounding box center [1355, 24] width 200 height 17
click at [72, 27] on icon at bounding box center [72, 27] width 5 height 8
